Goal: Task Accomplishment & Management: Manage account settings

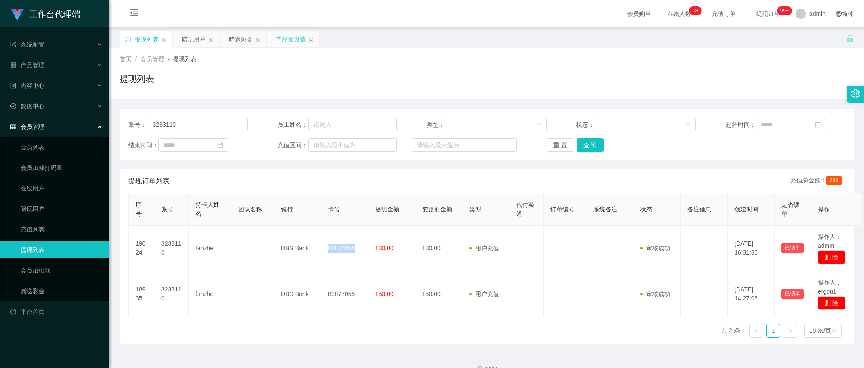
click at [274, 37] on div "产品预设置" at bounding box center [292, 39] width 51 height 16
click at [293, 37] on div "产品预设置" at bounding box center [291, 39] width 30 height 16
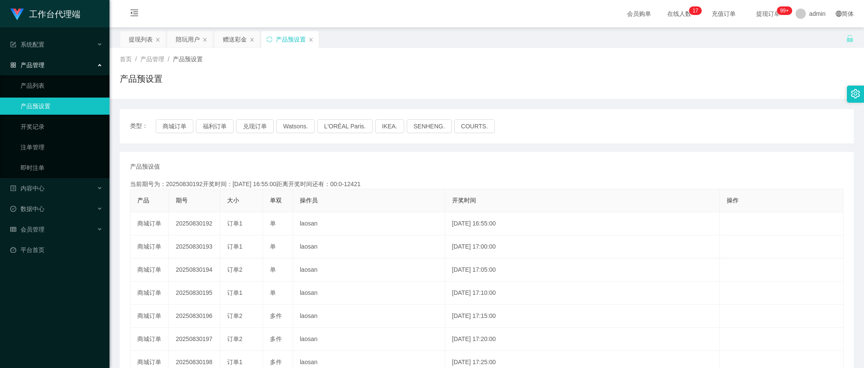
click at [352, 66] on div "首页 / 产品管理 / 产品预设置 / 产品预设置" at bounding box center [487, 73] width 734 height 37
click at [179, 123] on button "商城订单" at bounding box center [175, 126] width 38 height 14
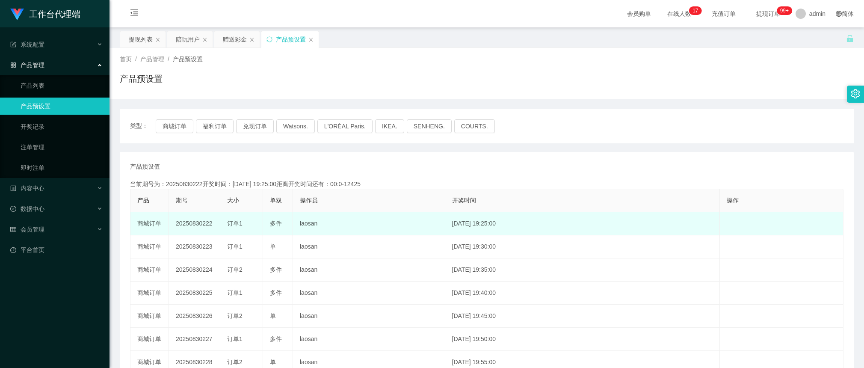
drag, startPoint x: 215, startPoint y: 220, endPoint x: 201, endPoint y: 219, distance: 13.7
click at [201, 219] on td "20250830222" at bounding box center [194, 223] width 51 height 23
copy td "222"
click at [140, 37] on div "提现列表" at bounding box center [141, 39] width 24 height 16
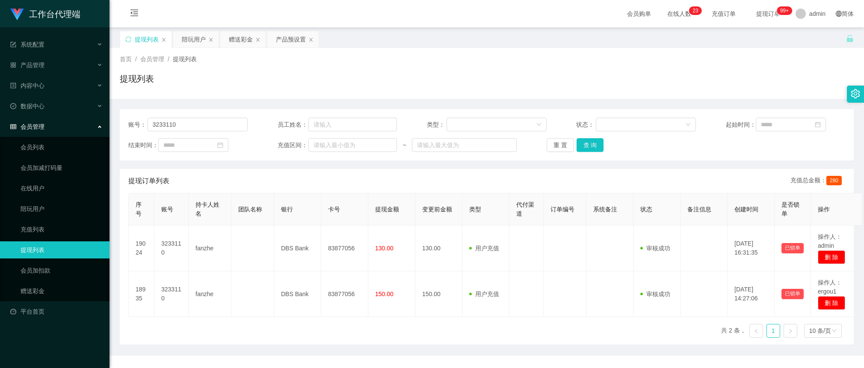
click at [192, 132] on div "账号： 3233110 员工姓名： 类型： 状态： 起始时间： 结束时间： 充值区间： ~ 重 置 查 询" at bounding box center [487, 134] width 734 height 51
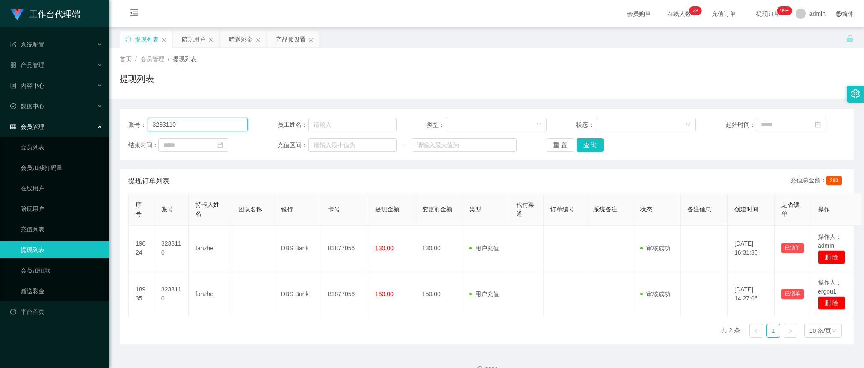
click at [198, 123] on input "3233110" at bounding box center [198, 125] width 101 height 14
paste input "longmao"
type input "longmao"
click at [589, 147] on button "查 询" at bounding box center [590, 145] width 27 height 14
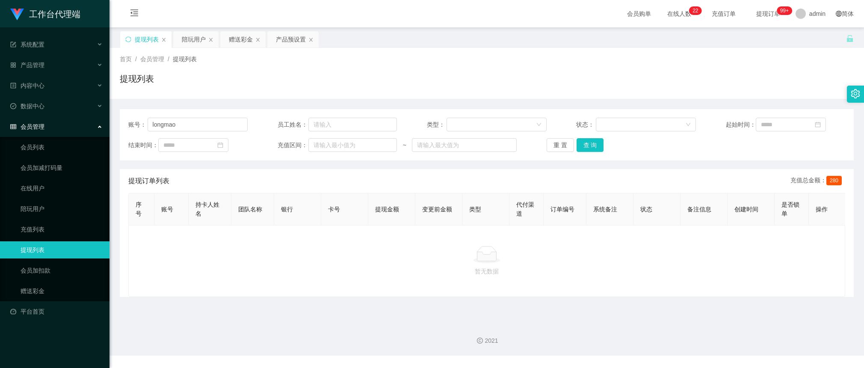
click at [473, 163] on div "账号： longmao 员工姓名： 类型： 状态： 起始时间： 结束时间： 充值区间： ~ 重 置 查 询 提现订单列表 充值总金额： 280 序号 账号 持…" at bounding box center [487, 203] width 734 height 188
click at [229, 36] on div "赠送彩金" at bounding box center [242, 39] width 45 height 16
click at [229, 37] on div "赠送彩金" at bounding box center [241, 39] width 24 height 16
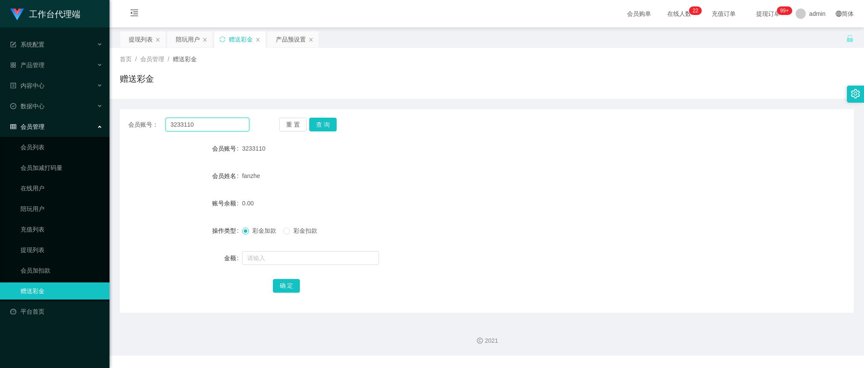
drag, startPoint x: 227, startPoint y: 123, endPoint x: 279, endPoint y: 131, distance: 52.9
click at [227, 123] on input "3233110" at bounding box center [208, 125] width 84 height 14
paste input "longmao"
type input "longmao"
click at [326, 126] on button "查 询" at bounding box center [322, 125] width 27 height 14
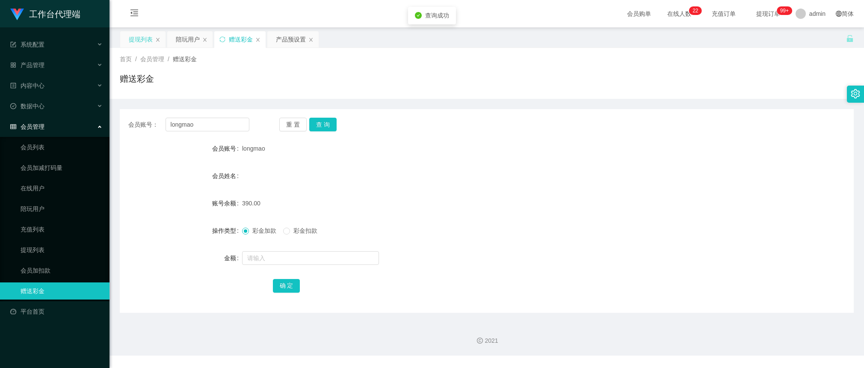
click at [146, 39] on div "提现列表" at bounding box center [141, 39] width 24 height 16
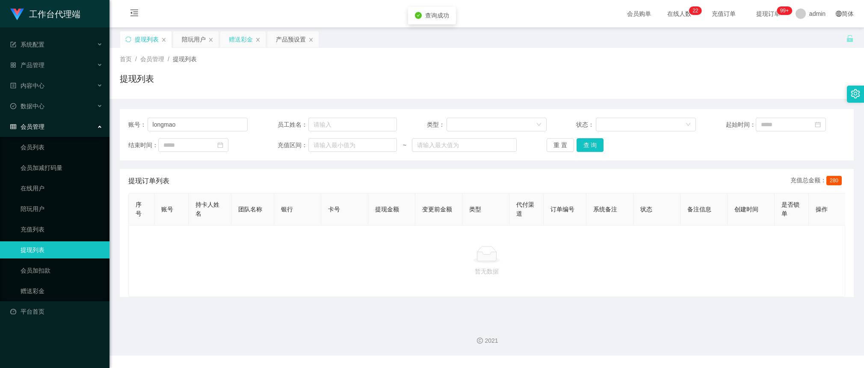
click at [238, 41] on div "赠送彩金" at bounding box center [241, 39] width 24 height 16
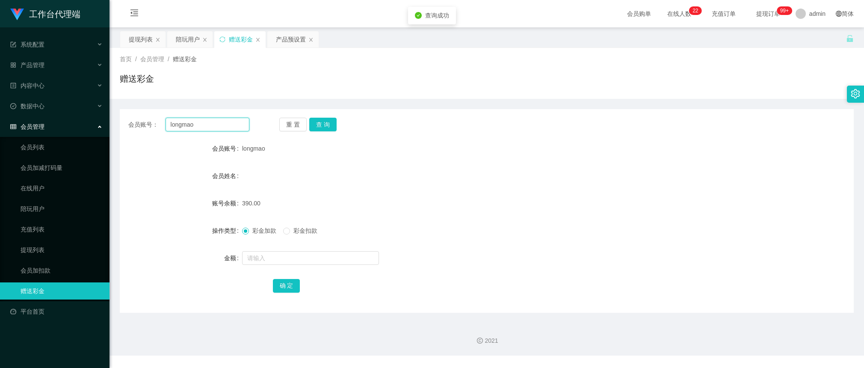
click at [229, 130] on input "longmao" at bounding box center [208, 125] width 84 height 14
drag, startPoint x: 142, startPoint y: 37, endPoint x: 157, endPoint y: 43, distance: 16.4
click at [142, 37] on div "提现列表" at bounding box center [141, 39] width 24 height 16
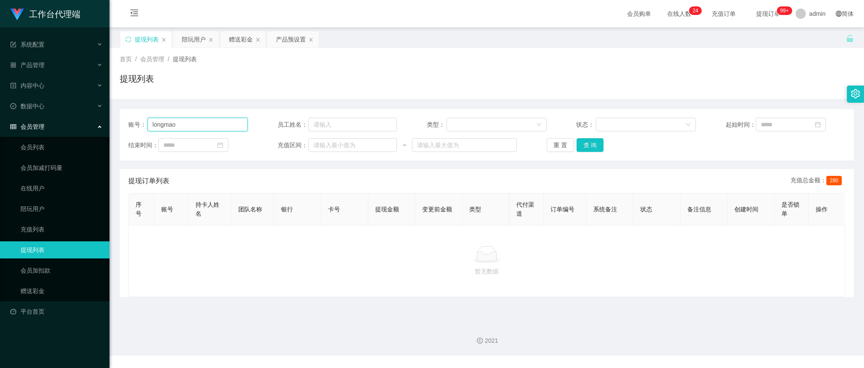
click at [205, 119] on input "longmao" at bounding box center [198, 125] width 101 height 14
click at [578, 142] on button "查 询" at bounding box center [590, 145] width 27 height 14
click at [204, 37] on div "陪玩用户" at bounding box center [194, 39] width 24 height 16
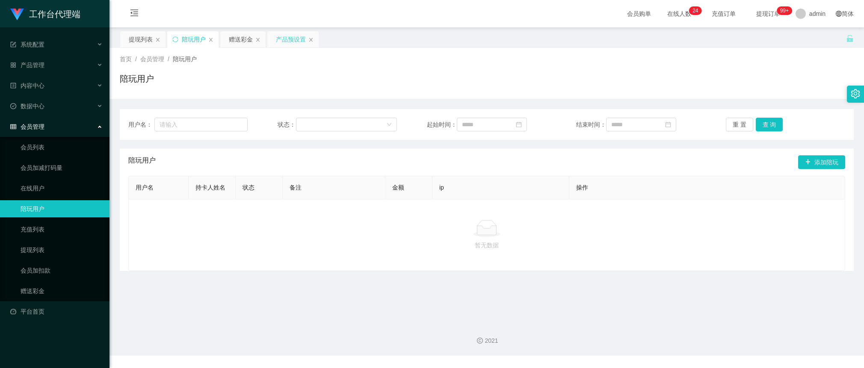
click at [281, 42] on div "产品预设置" at bounding box center [291, 39] width 30 height 16
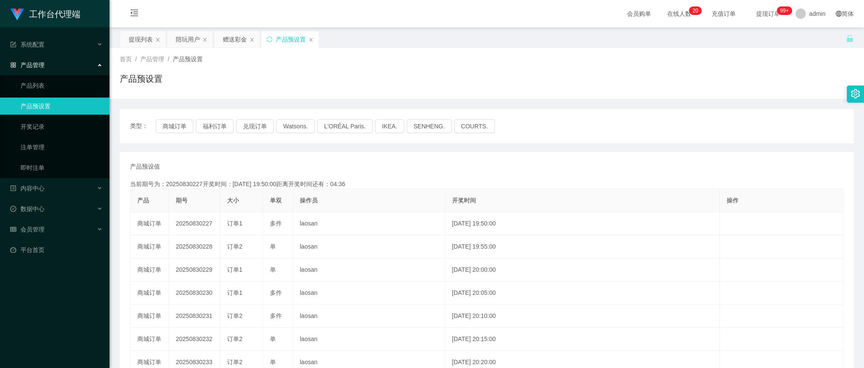
click at [542, 96] on div "首页 / 产品管理 / 产品预设置 / 产品预设置" at bounding box center [487, 73] width 755 height 51
click at [230, 48] on div "首页 / 产品管理 / 产品预设置 / 产品预设置" at bounding box center [487, 73] width 755 height 51
click at [188, 38] on div "陪玩用户" at bounding box center [188, 39] width 24 height 16
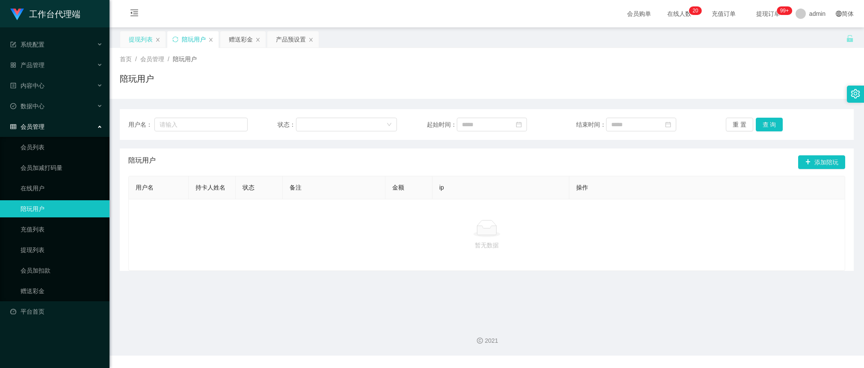
click at [133, 33] on div "提现列表" at bounding box center [141, 39] width 24 height 16
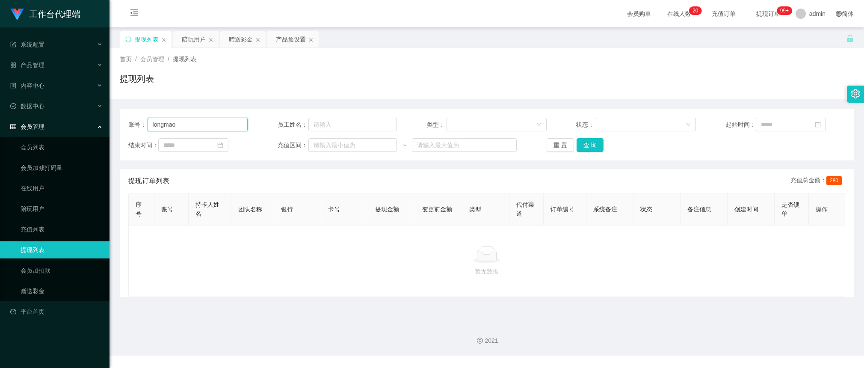
click at [202, 126] on input "longmao" at bounding box center [198, 125] width 101 height 14
click at [253, 153] on div "账号： longmao 员工姓名： 类型： 状态： 起始时间： 结束时间： 充值区间： ~ 重 置 查 询" at bounding box center [487, 134] width 734 height 51
drag, startPoint x: 206, startPoint y: 123, endPoint x: 259, endPoint y: 120, distance: 52.7
click at [206, 122] on input "longmao" at bounding box center [198, 125] width 101 height 14
paste input "qwertyuiop001"
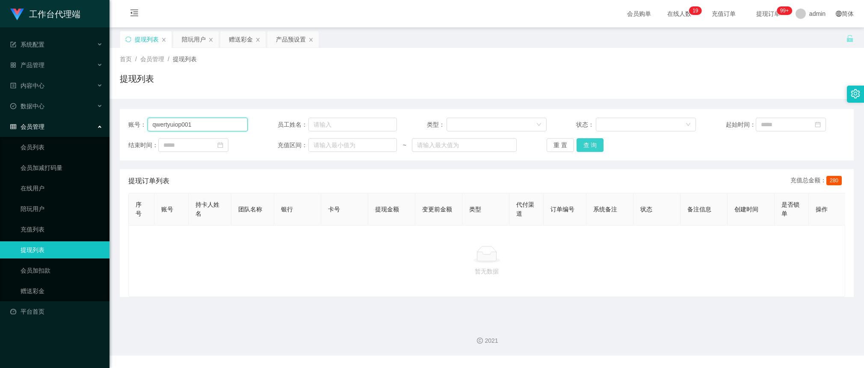
type input "qwertyuiop001"
click at [591, 146] on button "查 询" at bounding box center [590, 145] width 27 height 14
click at [195, 42] on div "陪玩用户" at bounding box center [194, 39] width 24 height 16
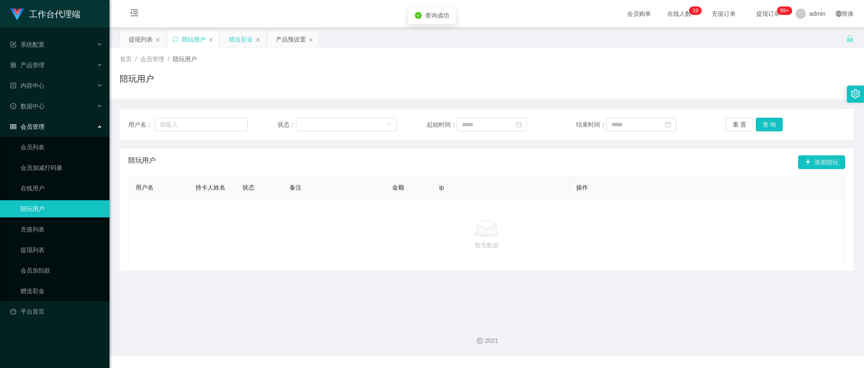
click at [247, 45] on div "赠送彩金" at bounding box center [241, 39] width 24 height 16
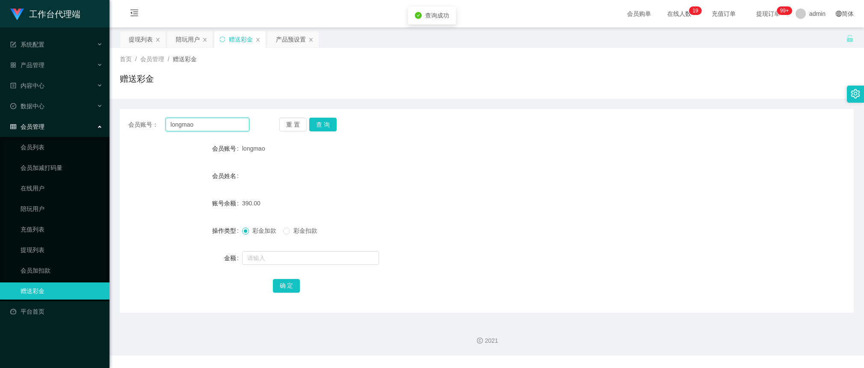
click at [192, 124] on input "longmao" at bounding box center [208, 125] width 84 height 14
paste input "qwertyuiop001"
type input "qwertyuiop001"
click at [315, 122] on button "查 询" at bounding box center [322, 125] width 27 height 14
drag, startPoint x: 206, startPoint y: 121, endPoint x: 280, endPoint y: 123, distance: 74.5
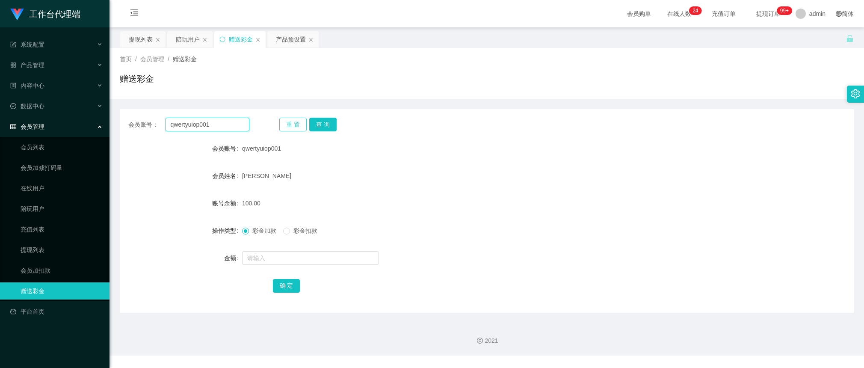
click at [206, 121] on input "qwertyuiop001" at bounding box center [208, 125] width 84 height 14
paste input "longmao"
type input "longmao"
click at [320, 118] on button "查 询" at bounding box center [322, 125] width 27 height 14
click at [138, 41] on div "提现列表" at bounding box center [141, 39] width 24 height 16
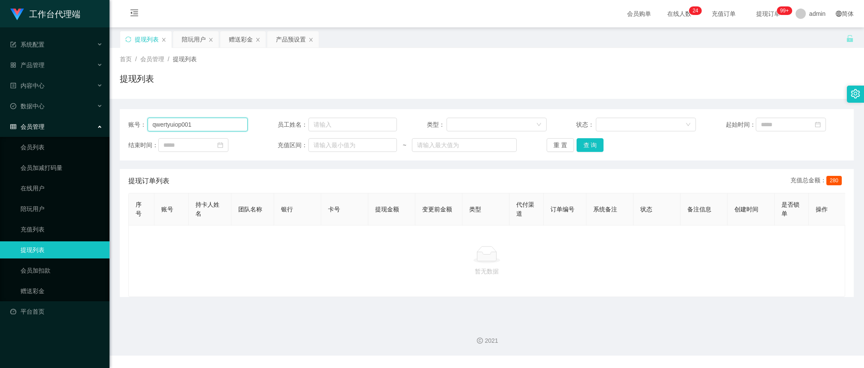
click at [204, 130] on input "qwertyuiop001" at bounding box center [198, 125] width 101 height 14
paste input "longmao"
type input "longmao"
click at [586, 143] on button "查 询" at bounding box center [590, 145] width 27 height 14
click at [586, 143] on button "查 询" at bounding box center [595, 145] width 37 height 14
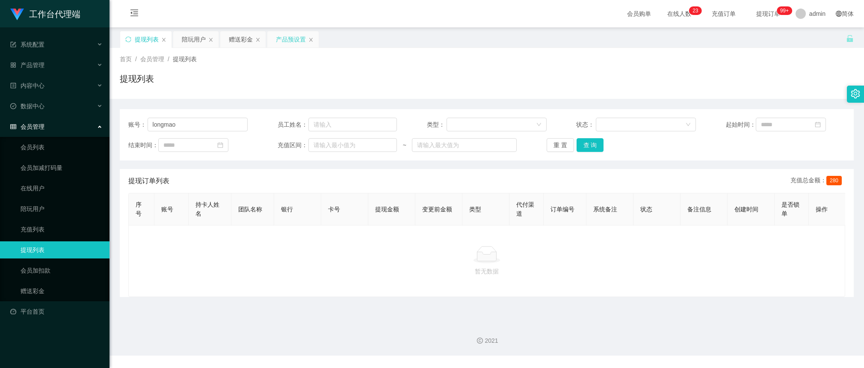
click at [283, 34] on div "产品预设置" at bounding box center [291, 39] width 30 height 16
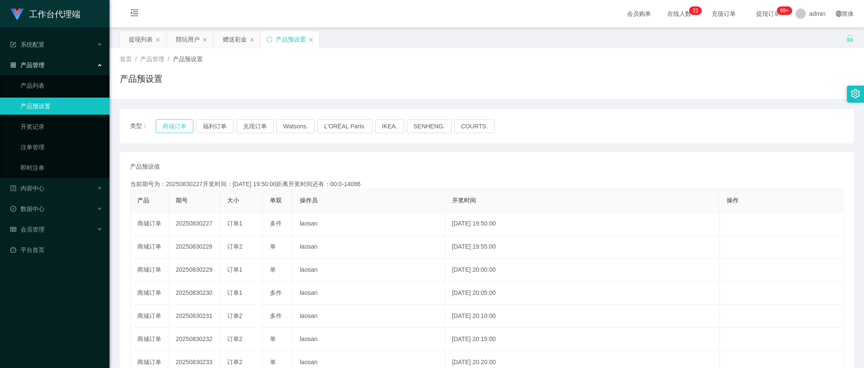
click at [183, 126] on button "商城订单" at bounding box center [175, 126] width 38 height 14
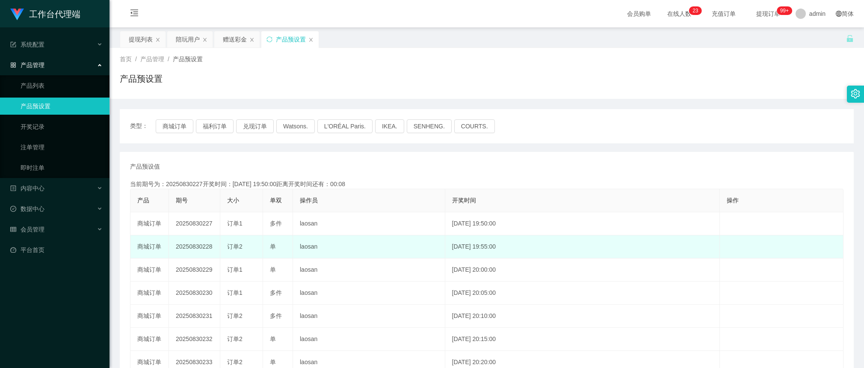
drag, startPoint x: 281, startPoint y: 234, endPoint x: 219, endPoint y: 242, distance: 63.0
click at [276, 236] on tbody "商城订单 20250830227 订单1 多件 laosan [DATE] 19:50:00 编 辑 限制投注 商城订单 20250830228 订单2 单 …" at bounding box center [486, 327] width 713 height 231
click at [216, 247] on td "20250830228" at bounding box center [194, 246] width 51 height 23
click at [212, 242] on td "20250830228" at bounding box center [194, 246] width 51 height 23
drag, startPoint x: 215, startPoint y: 246, endPoint x: 203, endPoint y: 247, distance: 11.6
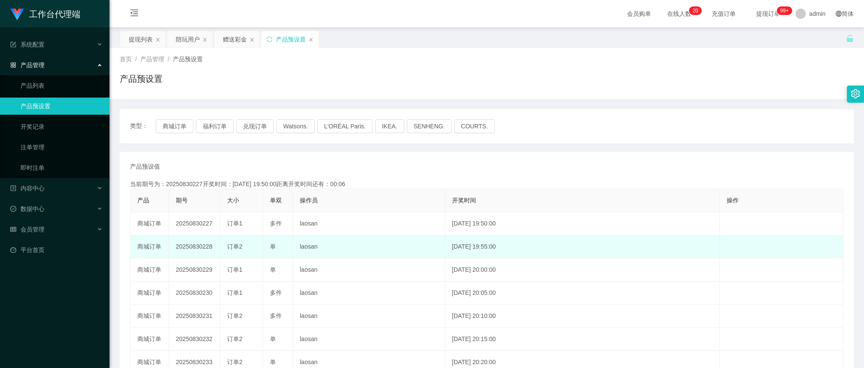
click at [201, 247] on td "20250830228" at bounding box center [194, 246] width 51 height 23
copy td "228"
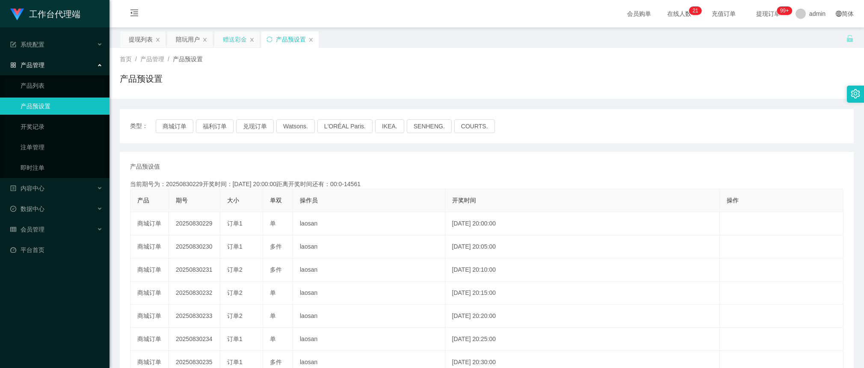
click at [237, 37] on div "赠送彩金" at bounding box center [235, 39] width 24 height 16
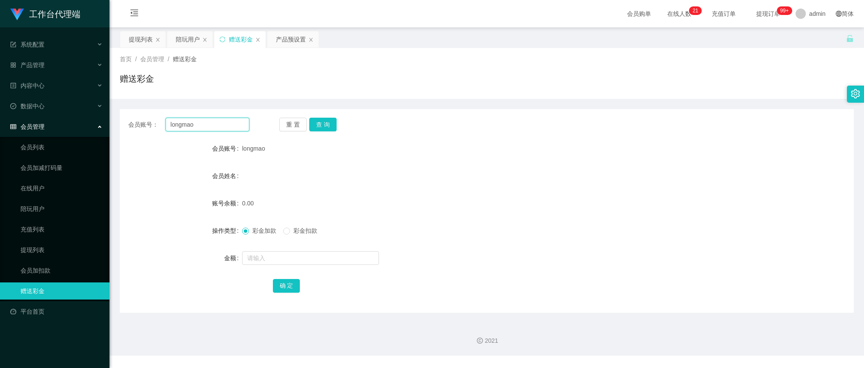
click at [210, 123] on input "longmao" at bounding box center [208, 125] width 84 height 14
paste input "qwertyuiop001"
type input "qwertyuiop001"
click at [323, 125] on button "查 询" at bounding box center [322, 125] width 27 height 14
click at [323, 125] on button "查 询" at bounding box center [327, 125] width 37 height 14
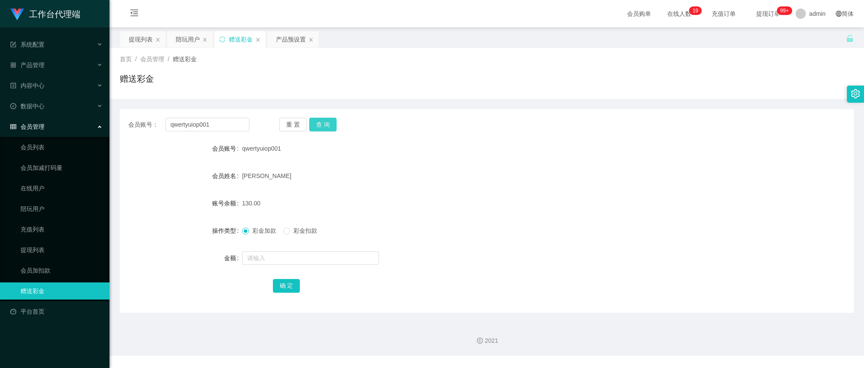
click at [329, 120] on button "查 询" at bounding box center [322, 125] width 27 height 14
click at [241, 123] on input "qwertyuiop001" at bounding box center [208, 125] width 84 height 14
drag, startPoint x: 130, startPoint y: 37, endPoint x: 144, endPoint y: 39, distance: 13.9
click at [130, 37] on div "提现列表" at bounding box center [141, 39] width 24 height 16
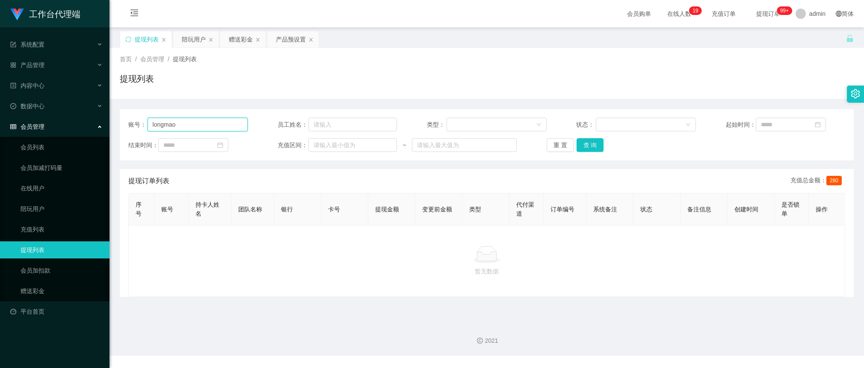
click at [218, 125] on input "longmao" at bounding box center [198, 125] width 101 height 14
paste input "qwertyuiop001"
type input "qwertyuiop001"
click at [592, 146] on button "查 询" at bounding box center [590, 145] width 27 height 14
click at [592, 146] on div "重 置 查 询" at bounding box center [606, 145] width 119 height 14
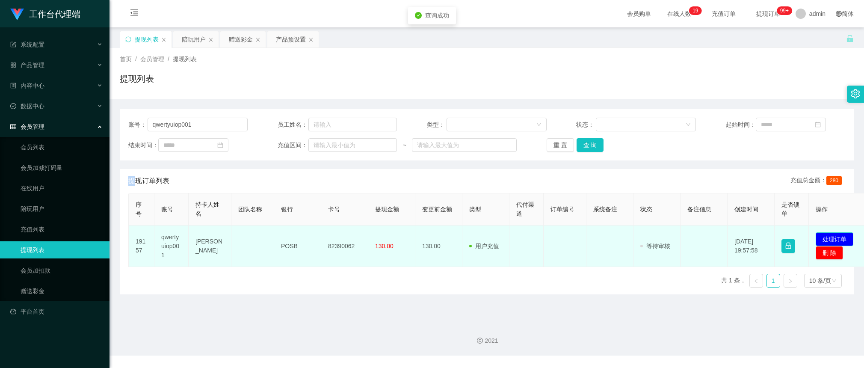
click at [826, 236] on button "处理订单" at bounding box center [835, 239] width 38 height 14
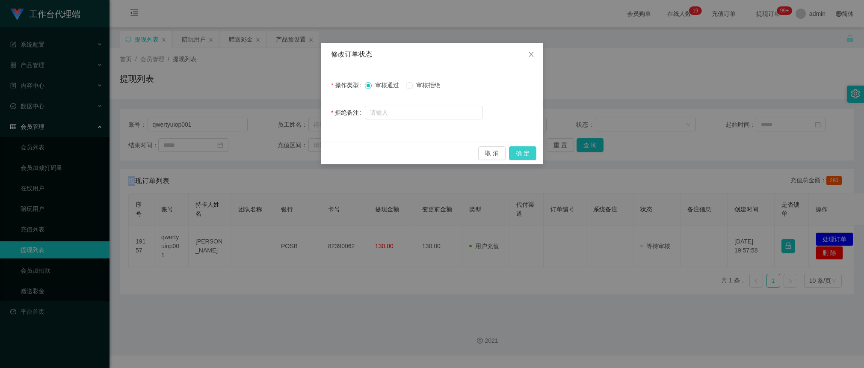
click at [521, 152] on button "确 定" at bounding box center [522, 153] width 27 height 14
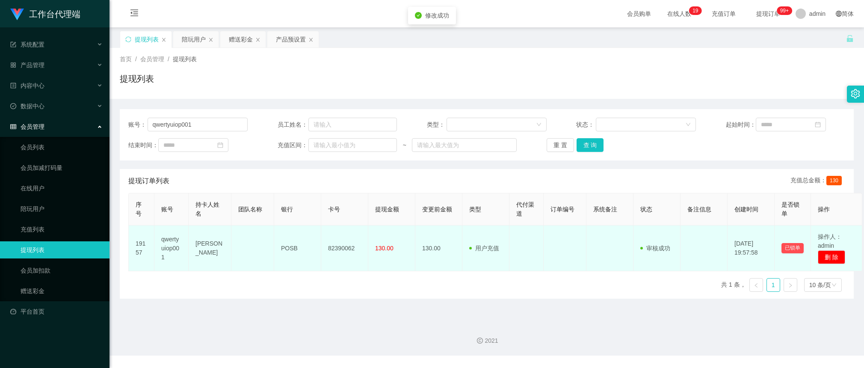
click at [348, 247] on td "82390062" at bounding box center [344, 248] width 47 height 46
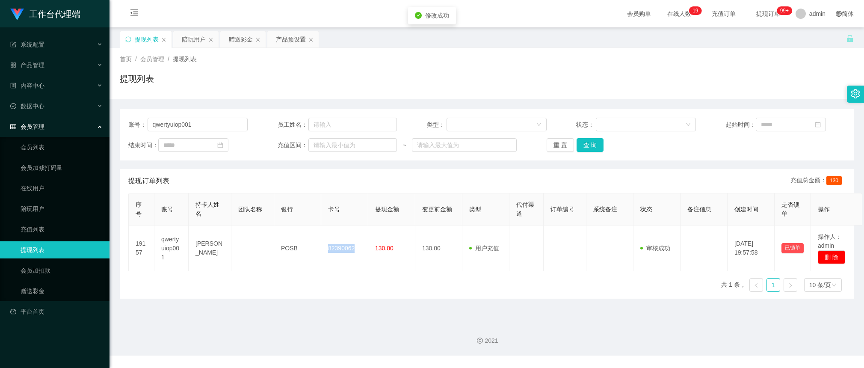
drag, startPoint x: 348, startPoint y: 247, endPoint x: 441, endPoint y: 216, distance: 97.7
click at [348, 246] on td "82390062" at bounding box center [344, 248] width 47 height 46
copy td "82390062"
click at [281, 44] on div "产品预设置" at bounding box center [291, 39] width 30 height 16
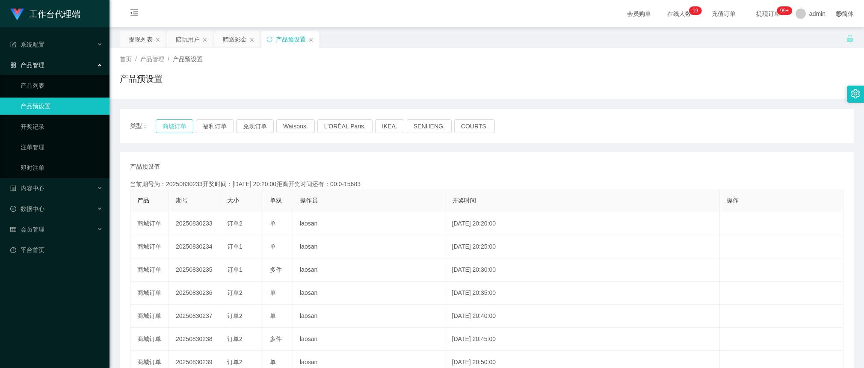
click at [175, 126] on button "商城订单" at bounding box center [175, 126] width 38 height 14
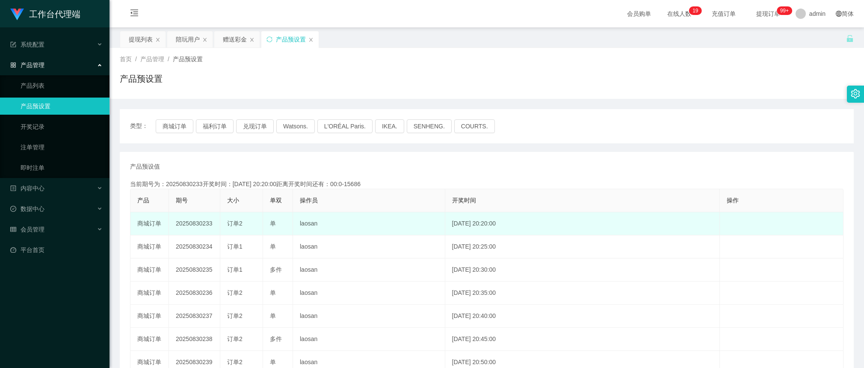
drag, startPoint x: 212, startPoint y: 225, endPoint x: 202, endPoint y: 225, distance: 9.4
click at [202, 225] on td "20250830233" at bounding box center [194, 223] width 51 height 23
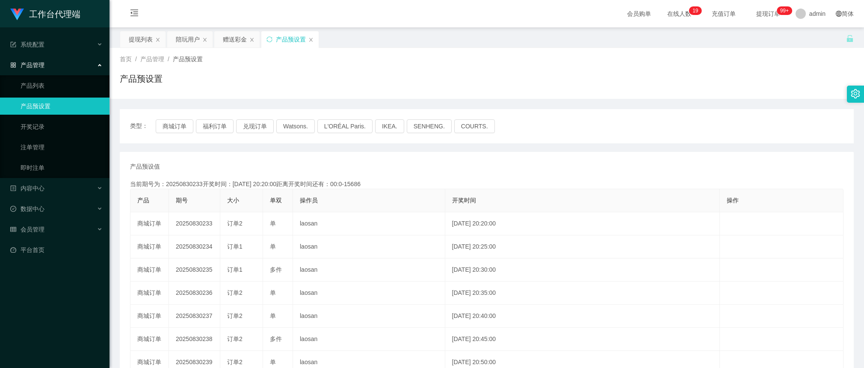
copy td "233"
click at [234, 38] on div "赠送彩金" at bounding box center [235, 39] width 24 height 16
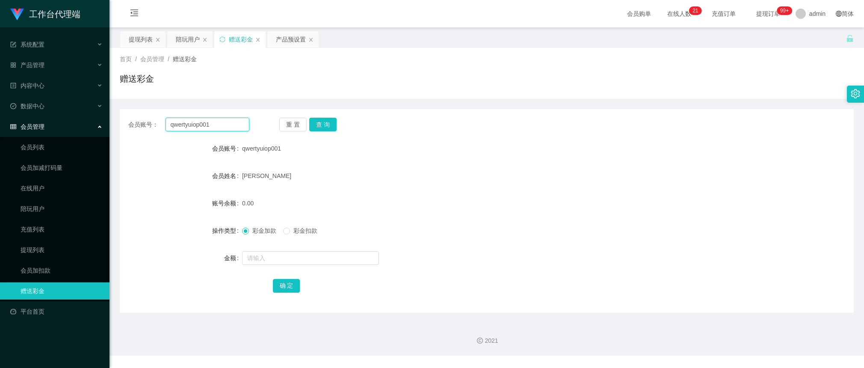
click at [213, 125] on input "qwertyuiop001" at bounding box center [208, 125] width 84 height 14
paste input "75993006"
type input "q759930061"
click at [320, 126] on button "查 询" at bounding box center [322, 125] width 27 height 14
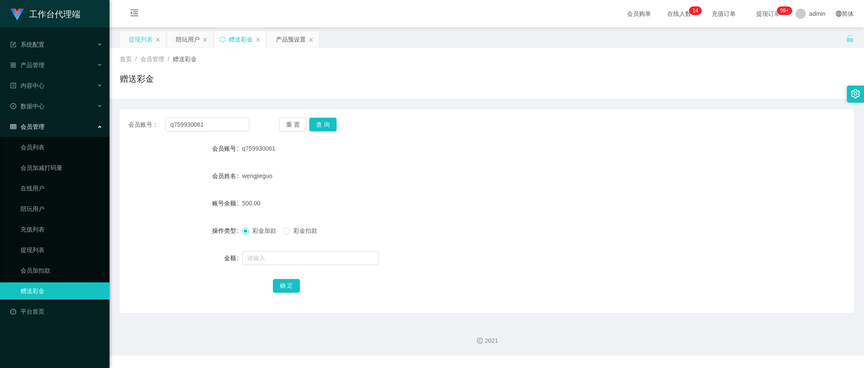
click at [133, 33] on div "提现列表" at bounding box center [141, 39] width 24 height 16
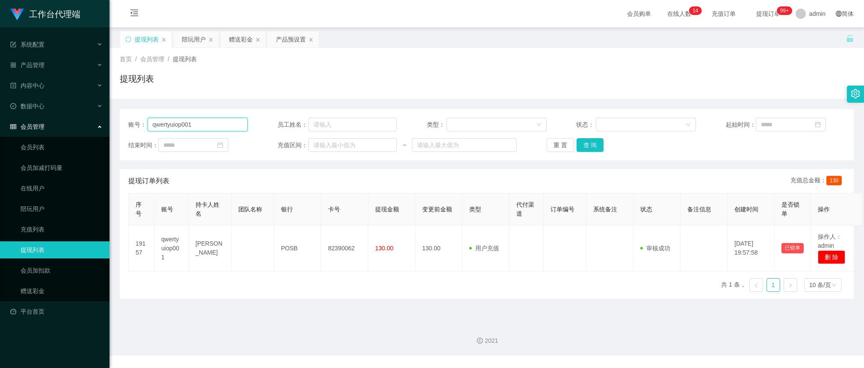
click at [216, 123] on input "qwertyuiop001" at bounding box center [198, 125] width 101 height 14
paste input "9928273810"
type input "9928273810"
click at [583, 149] on button "查 询" at bounding box center [590, 145] width 27 height 14
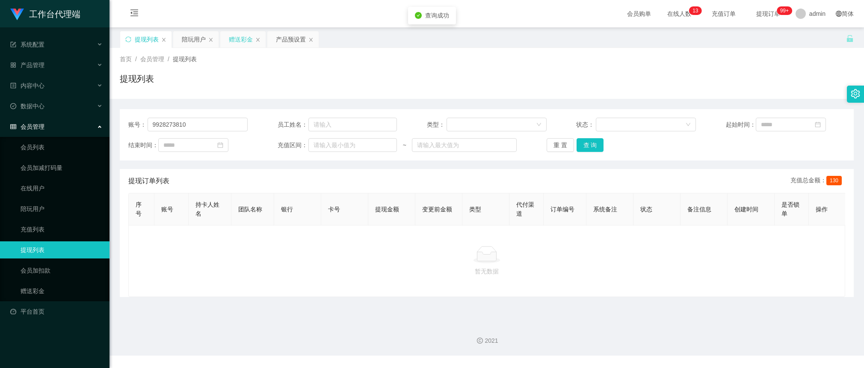
click at [233, 38] on div "赠送彩金" at bounding box center [241, 39] width 24 height 16
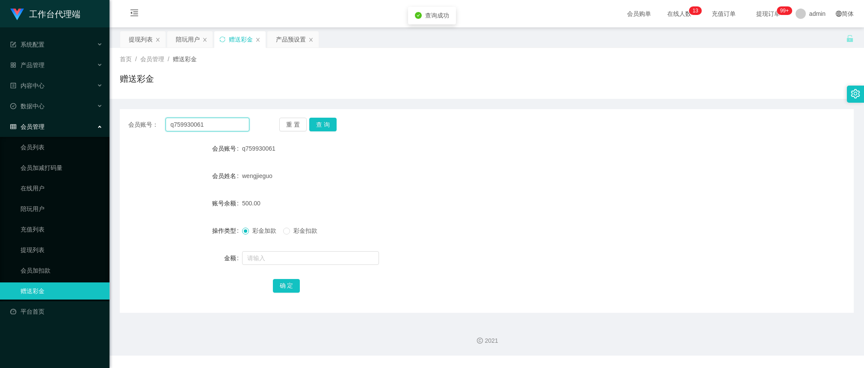
click at [223, 124] on input "q759930061" at bounding box center [208, 125] width 84 height 14
paste input "9928273810"
drag, startPoint x: 328, startPoint y: 122, endPoint x: 369, endPoint y: 84, distance: 55.7
click at [328, 122] on button "查 询" at bounding box center [322, 125] width 27 height 14
click at [491, 244] on form "会员账号 9928273810 会员姓名 账号余额 130.00 操作类型 彩金加款 彩金扣款 金额 确 定" at bounding box center [487, 217] width 734 height 154
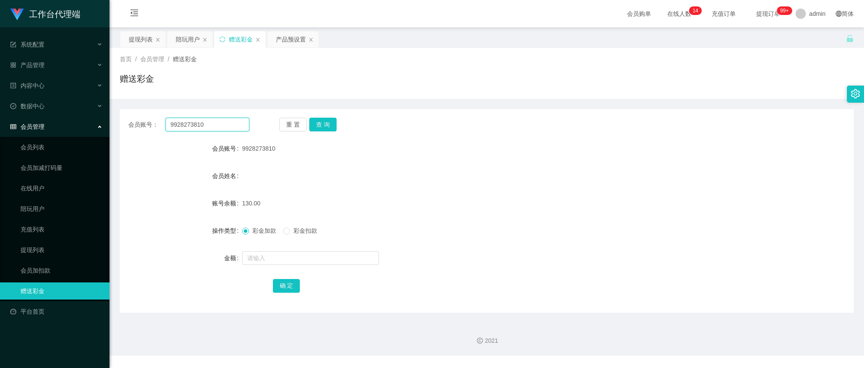
click at [241, 127] on input "9928273810" at bounding box center [208, 125] width 84 height 14
paste input "169144682"
type input "169144682"
click at [329, 123] on button "查 询" at bounding box center [322, 125] width 27 height 14
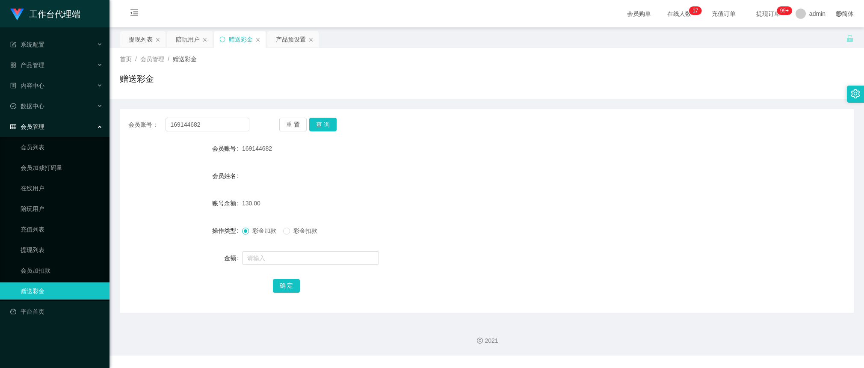
drag, startPoint x: 640, startPoint y: 110, endPoint x: 632, endPoint y: 114, distance: 8.8
click at [640, 110] on div "会员账号： 169144682 重 置 查 询 会员账号 169144682 会员姓名 账号余额 130.00 操作类型 彩金加款 彩金扣款 金额 确 定" at bounding box center [487, 211] width 734 height 204
click at [195, 114] on div "会员账号： 169144682 重 置 查 询 会员账号 169144682 会员姓名 账号余额 130.00 操作类型 彩金加款 彩金扣款 金额 确 定" at bounding box center [487, 211] width 734 height 204
click at [201, 118] on input "169144682" at bounding box center [208, 125] width 84 height 14
click at [320, 126] on button "查 询" at bounding box center [322, 125] width 27 height 14
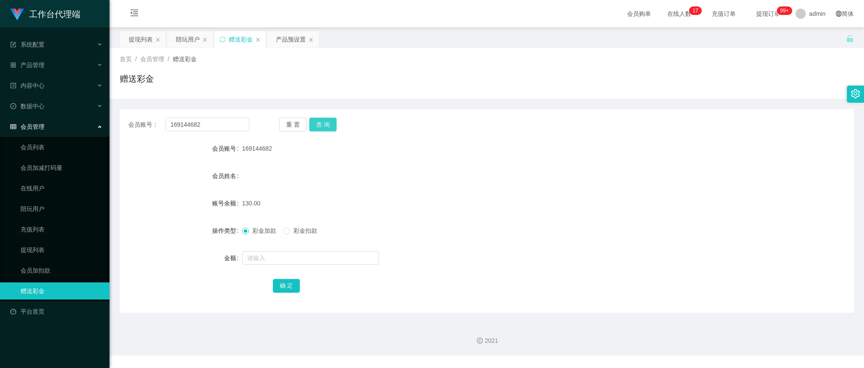
click at [320, 126] on button "查 询" at bounding box center [322, 125] width 27 height 14
click at [187, 36] on div "陪玩用户" at bounding box center [188, 39] width 24 height 16
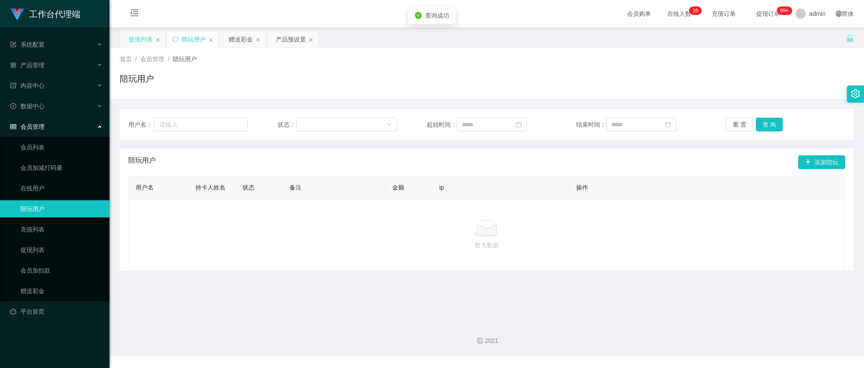
click at [120, 40] on div "提现列表" at bounding box center [142, 39] width 45 height 16
click at [140, 47] on div "提现列表" at bounding box center [141, 39] width 24 height 16
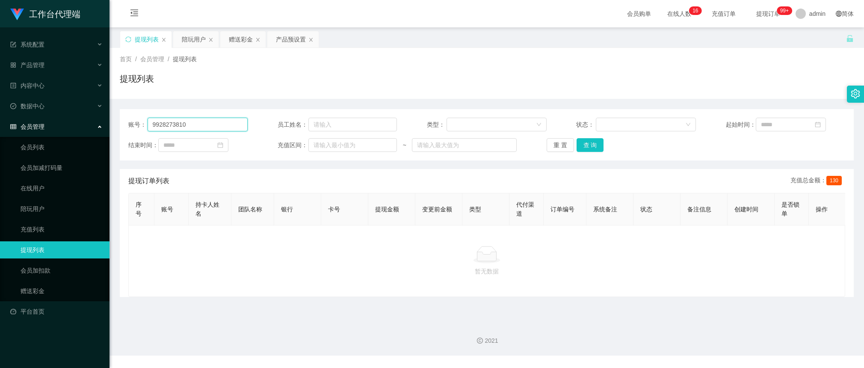
click at [219, 120] on input "9928273810" at bounding box center [198, 125] width 101 height 14
paste input "169144682"
click at [587, 155] on div "账号： 169144682 员工姓名： 类型： 状态： 起始时间： 结束时间： 充值区间： ~ 重 置 查 询" at bounding box center [487, 134] width 734 height 51
click at [591, 152] on button "查 询" at bounding box center [590, 145] width 27 height 14
click at [188, 119] on input "169144682" at bounding box center [198, 125] width 101 height 14
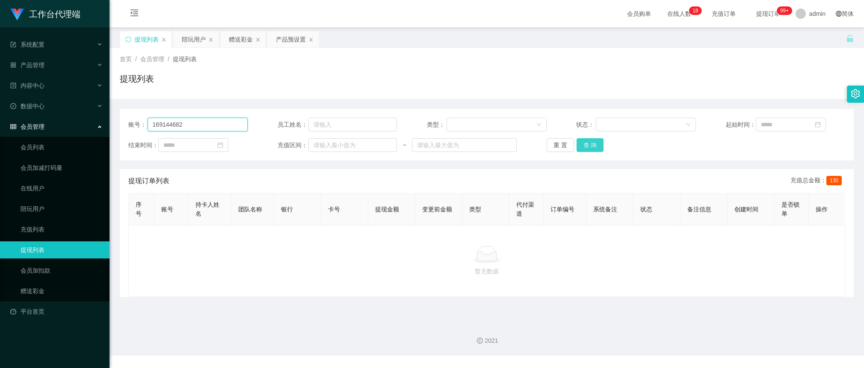
paste input "9928273810"
type input "9928273810"
click at [589, 144] on button "查 询" at bounding box center [590, 145] width 27 height 14
click at [589, 144] on div "重 置 查 询" at bounding box center [606, 145] width 119 height 14
click at [231, 39] on div "赠送彩金" at bounding box center [241, 39] width 24 height 16
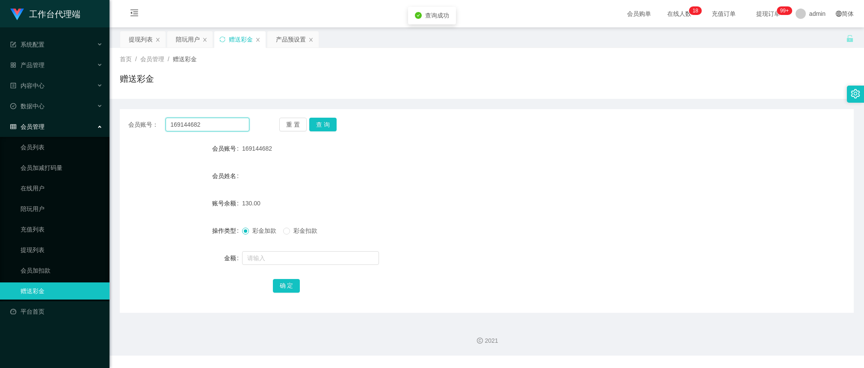
click at [215, 121] on input "169144682" at bounding box center [208, 125] width 84 height 14
paste input "9928273810"
type input "9928273810"
click at [330, 124] on button "查 询" at bounding box center [322, 125] width 27 height 14
click at [330, 124] on button "查 询" at bounding box center [327, 125] width 37 height 14
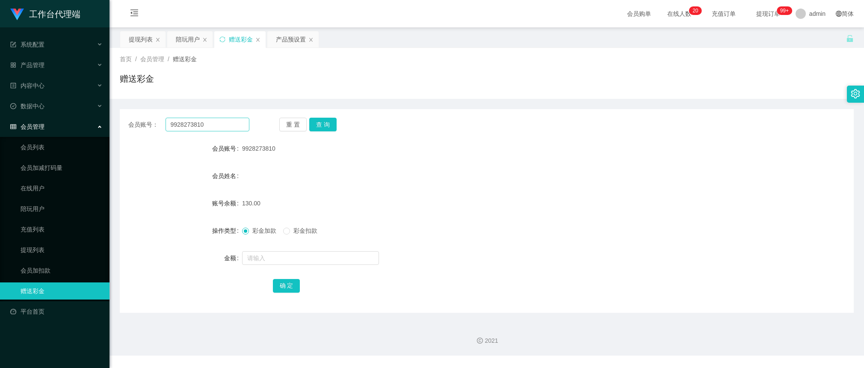
drag, startPoint x: 140, startPoint y: 151, endPoint x: 180, endPoint y: 131, distance: 44.6
click at [141, 152] on div "会员账号" at bounding box center [181, 148] width 122 height 17
click at [195, 116] on div "会员账号： 9928273810 重 置 查 询 会员账号 9928273810 会员姓名 账号余额 130.00 操作类型 彩金加款 彩金扣款 金额 确 定" at bounding box center [487, 211] width 734 height 204
click at [219, 127] on input "9928273810" at bounding box center [208, 125] width 84 height 14
click at [326, 121] on button "查 询" at bounding box center [322, 125] width 27 height 14
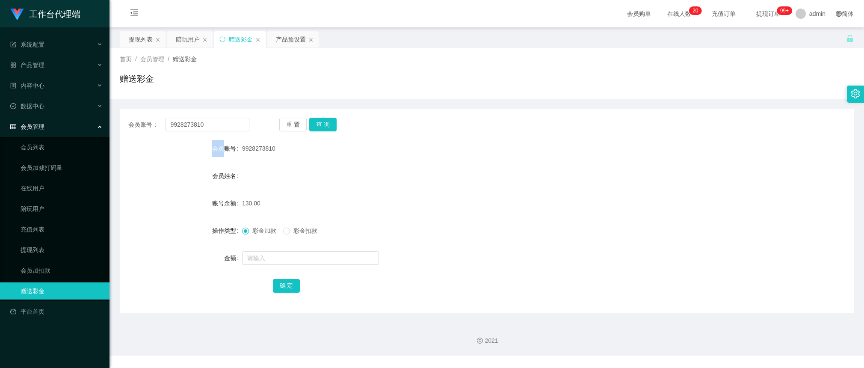
click at [326, 121] on div "重 置 查 询" at bounding box center [339, 125] width 121 height 14
click at [180, 35] on div "陪玩用户" at bounding box center [188, 39] width 24 height 16
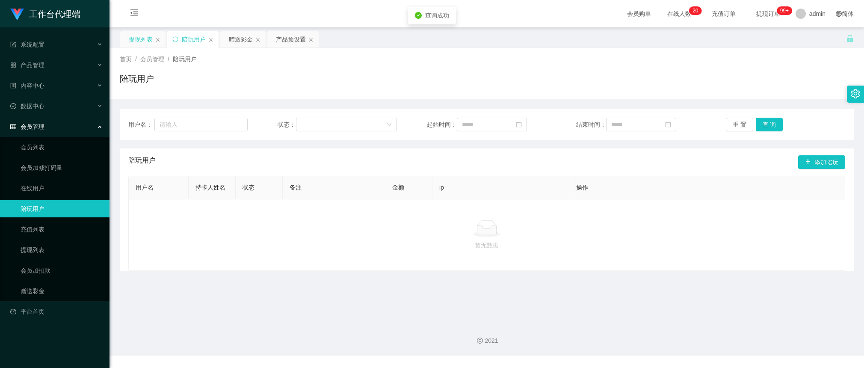
click at [144, 39] on div "提现列表" at bounding box center [141, 39] width 24 height 16
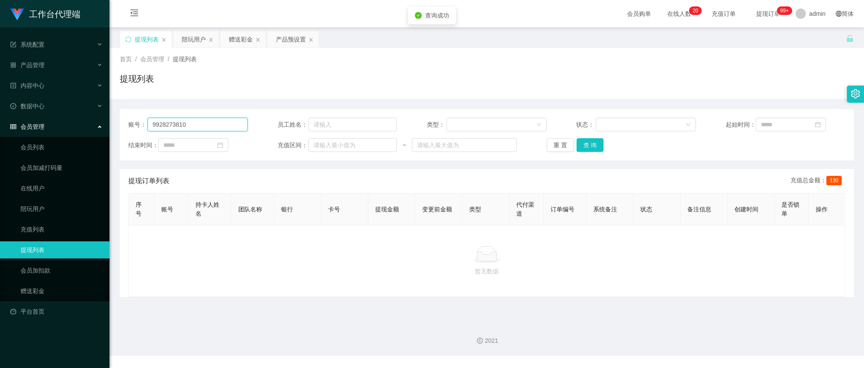
click at [240, 127] on input "9928273810" at bounding box center [198, 125] width 101 height 14
click at [592, 151] on button "查 询" at bounding box center [590, 145] width 27 height 14
click at [591, 149] on button "查 询" at bounding box center [595, 145] width 37 height 14
click at [45, 148] on link "会员列表" at bounding box center [62, 147] width 82 height 17
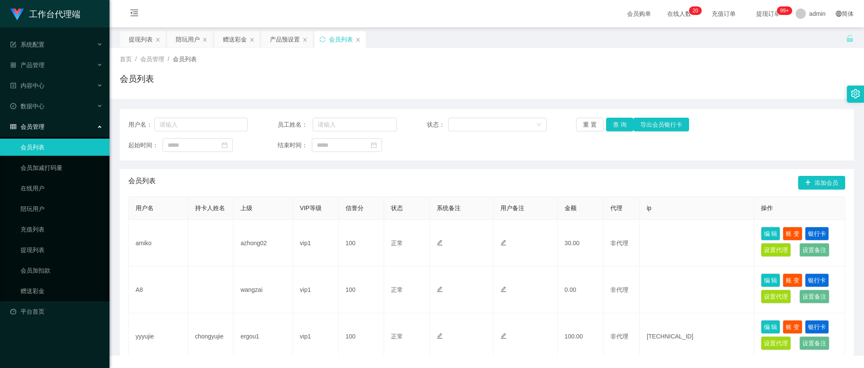
click at [249, 123] on div "用户名： 员工姓名： 状态： 重 置 查 询 导出会员银行[PERSON_NAME]" at bounding box center [486, 125] width 717 height 14
click at [245, 124] on input "text" at bounding box center [200, 125] width 93 height 14
paste input "169144682"
type input "169144682"
drag, startPoint x: 615, startPoint y: 128, endPoint x: 632, endPoint y: 153, distance: 30.0
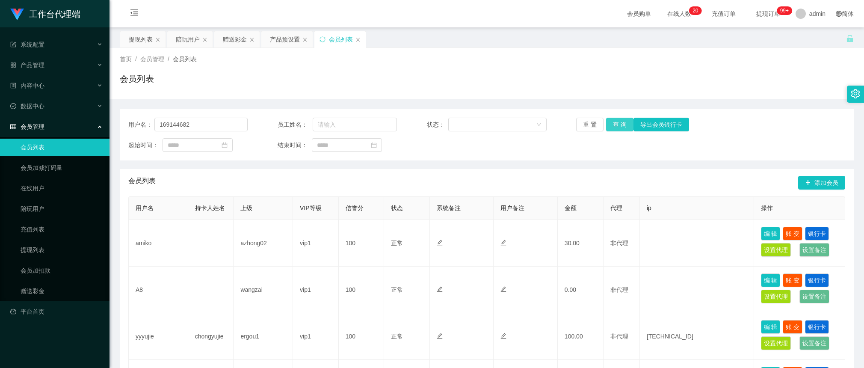
click at [615, 127] on button "查 询" at bounding box center [619, 125] width 27 height 14
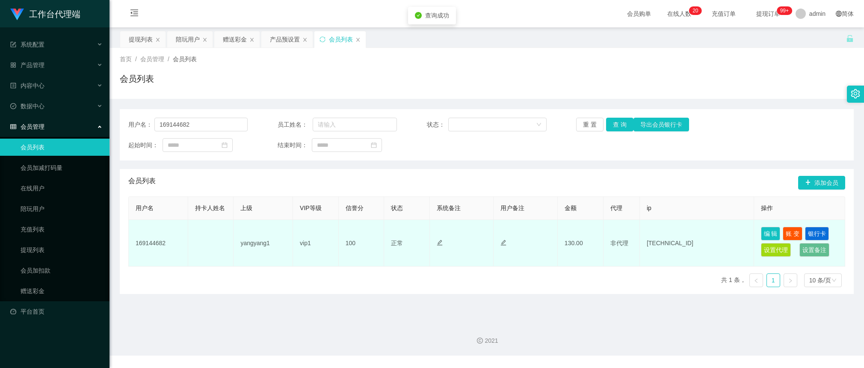
click at [666, 246] on td "[TECHNICAL_ID]" at bounding box center [697, 243] width 114 height 47
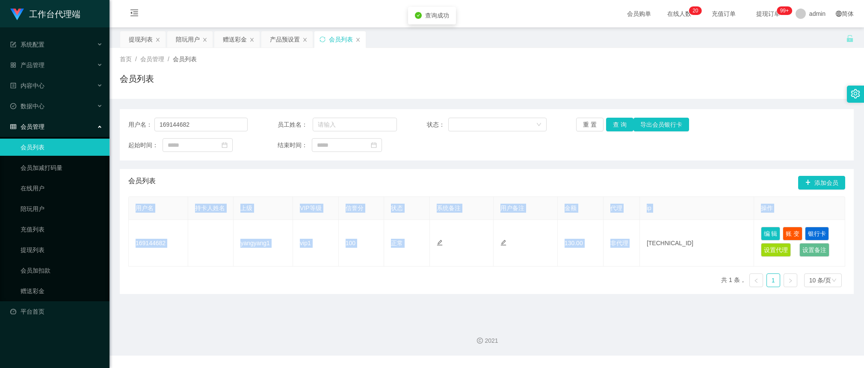
copy table "用户名 持卡人姓名 上级 VIP等级 信誉分 状态 系统备注 用户备注 金额 代理 ip 操作 169144682 yangyang1 vip1 100 正常…"
